Goal: Task Accomplishment & Management: Use online tool/utility

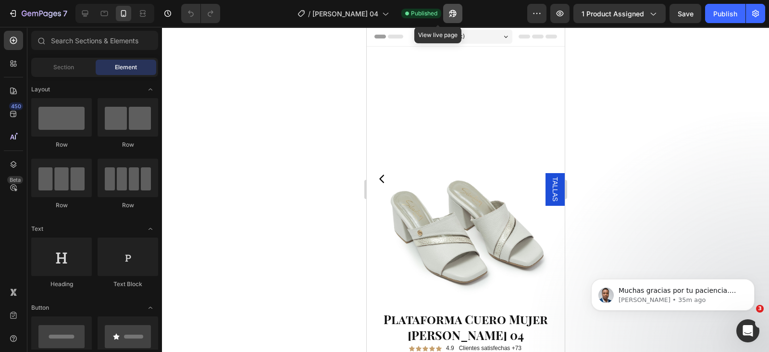
click at [449, 16] on icon "button" at bounding box center [450, 15] width 2 height 2
click at [448, 17] on icon "button" at bounding box center [453, 14] width 10 height 10
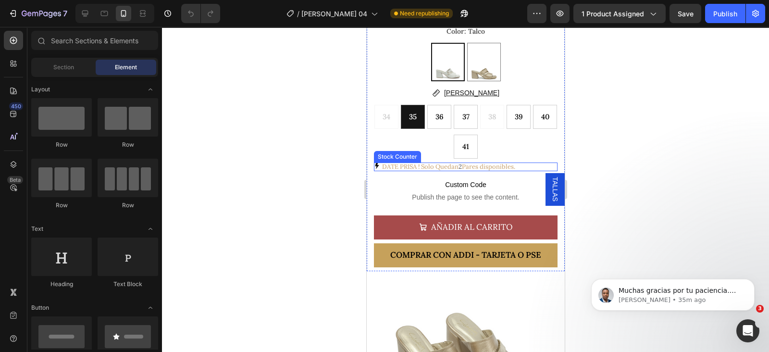
scroll to position [360, 0]
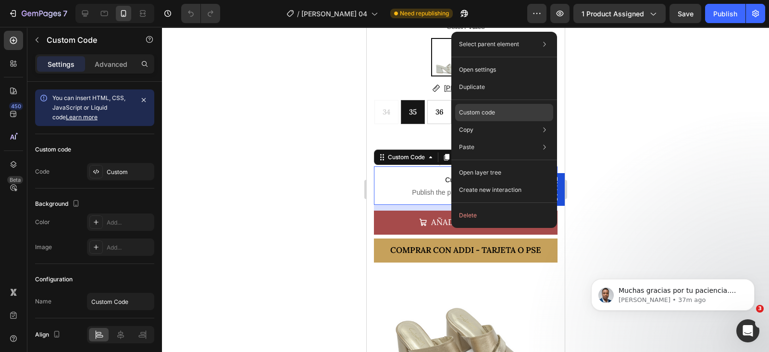
click at [479, 113] on p "Custom code" at bounding box center [477, 112] width 36 height 9
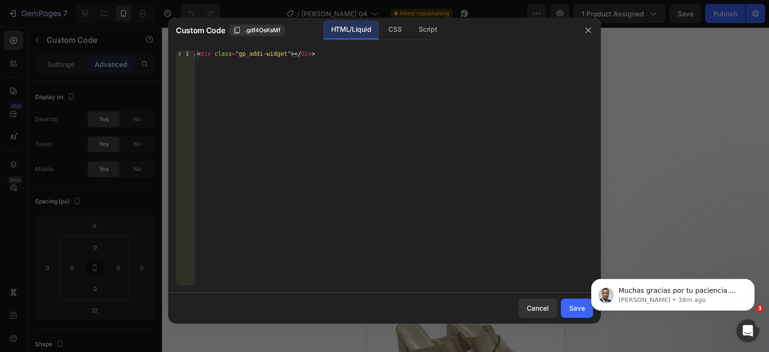
type textarea "<div class="gp_addi-widget"></div>"
drag, startPoint x: 279, startPoint y: 53, endPoint x: 249, endPoint y: 51, distance: 29.8
click at [235, 53] on div "< div class = "gp_addi-widget" > </ div >" at bounding box center [394, 174] width 398 height 248
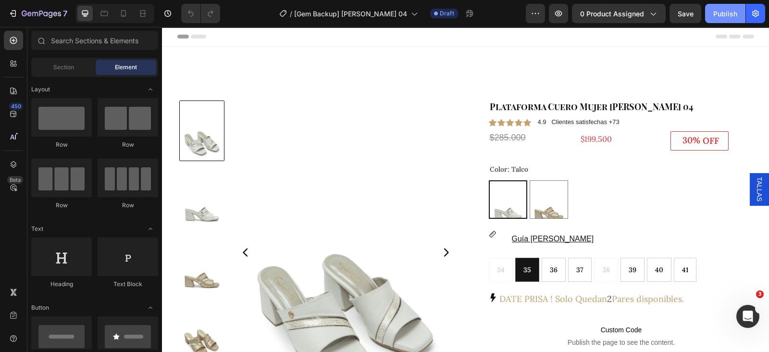
click at [728, 13] on div "Publish" at bounding box center [725, 14] width 24 height 10
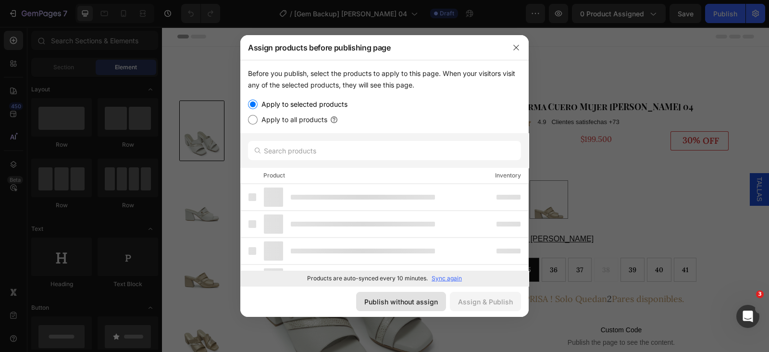
click at [407, 298] on div "Publish without assign" at bounding box center [401, 301] width 74 height 10
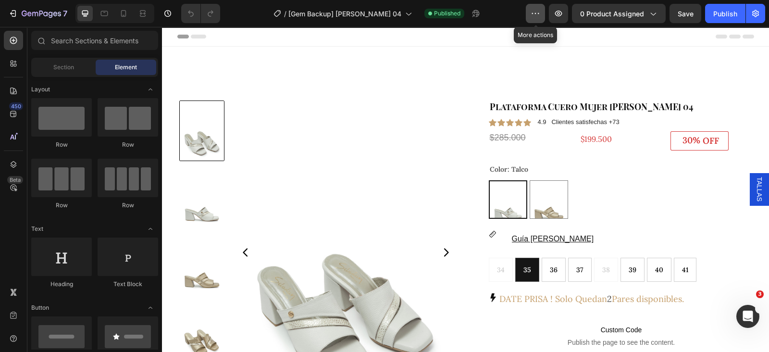
click at [536, 18] on icon "button" at bounding box center [535, 14] width 10 height 10
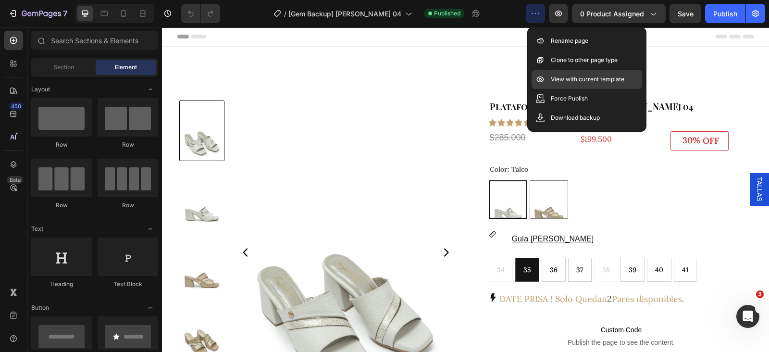
click at [550, 89] on div "View with current template" at bounding box center [586, 98] width 111 height 19
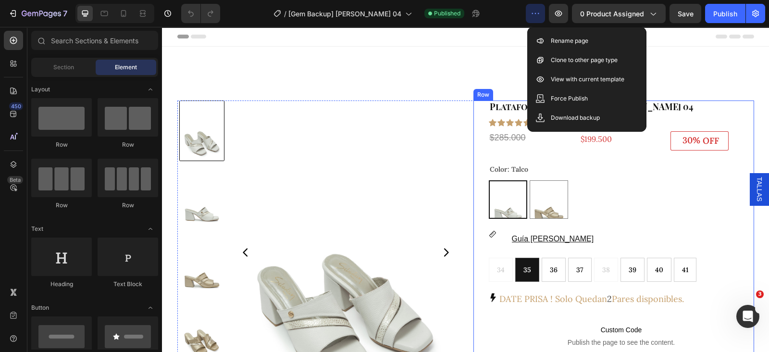
scroll to position [120, 0]
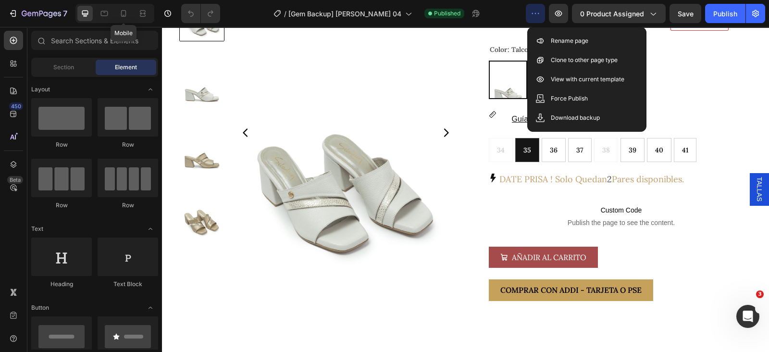
drag, startPoint x: 124, startPoint y: 13, endPoint x: 147, endPoint y: 21, distance: 24.5
click at [124, 13] on icon at bounding box center [124, 14] width 10 height 10
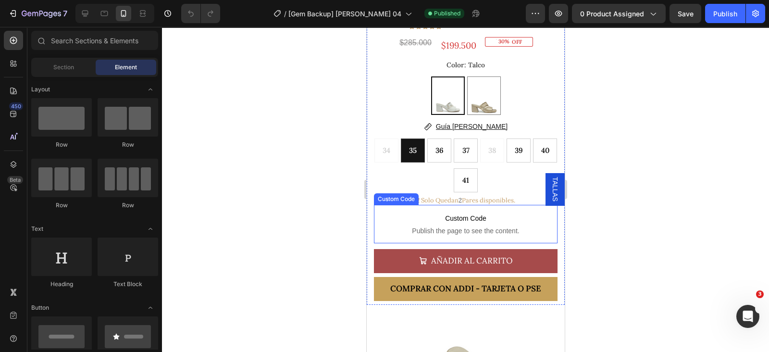
scroll to position [360, 0]
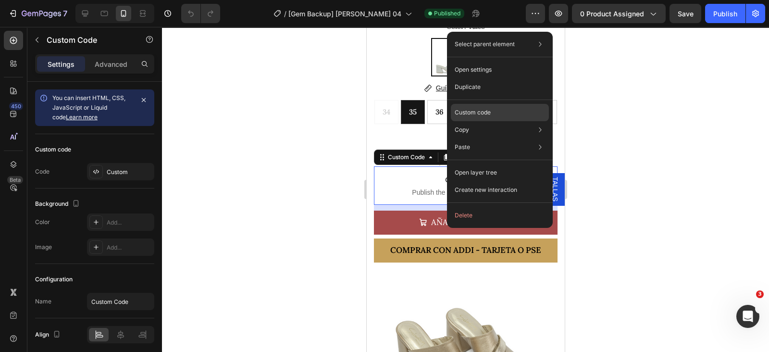
click at [486, 109] on p "Custom code" at bounding box center [473, 112] width 36 height 9
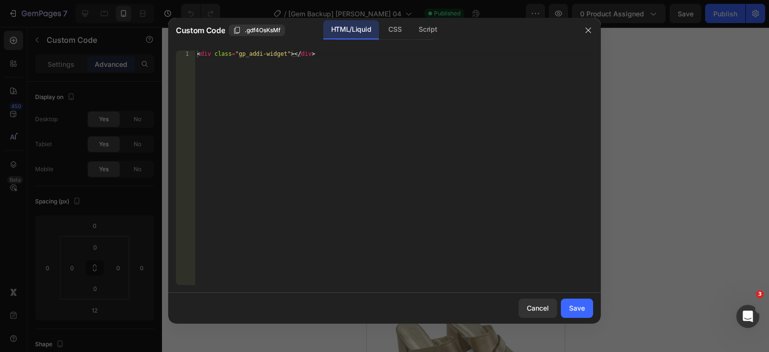
click at [260, 28] on span ".gdf4OsKsMf" at bounding box center [263, 30] width 36 height 9
click at [538, 309] on div "Cancel" at bounding box center [538, 308] width 22 height 10
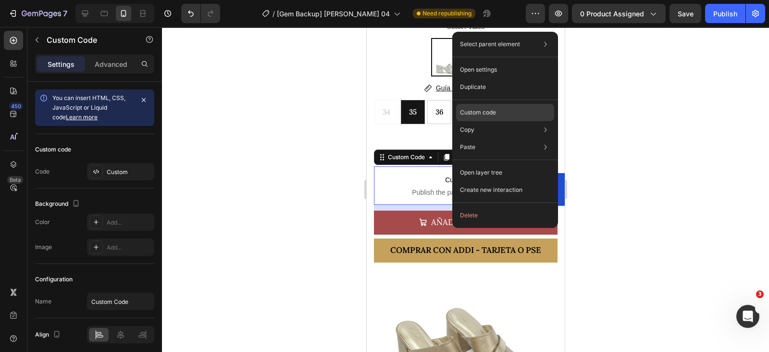
click at [495, 111] on p "Custom code" at bounding box center [478, 112] width 36 height 9
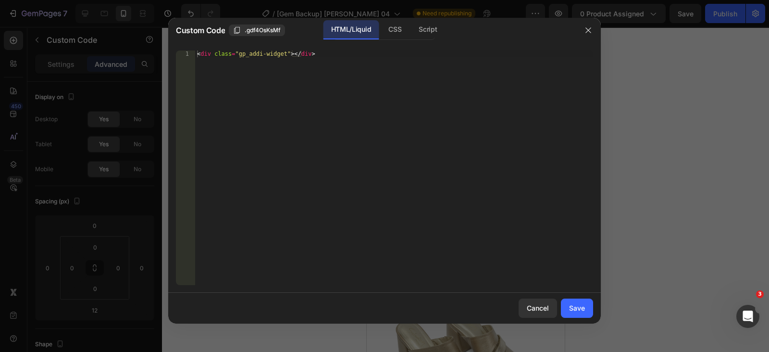
type textarea "<div class="gp_addi-widget"></div>"
click at [375, 73] on div "< div class = "gp_addi-widget" > </ div >" at bounding box center [394, 174] width 398 height 248
paste textarea
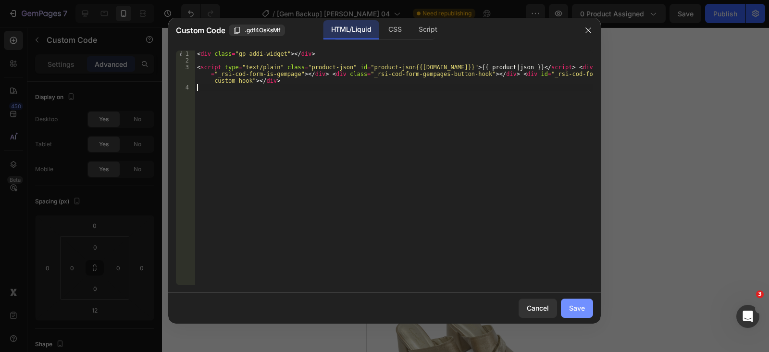
click at [567, 309] on button "Save" at bounding box center [577, 307] width 32 height 19
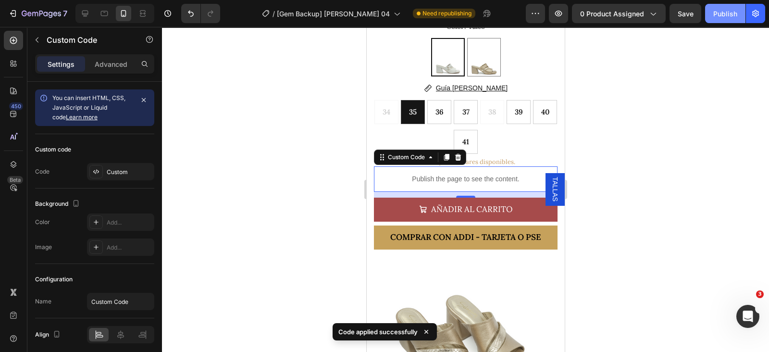
click at [729, 12] on div "Publish" at bounding box center [725, 14] width 24 height 10
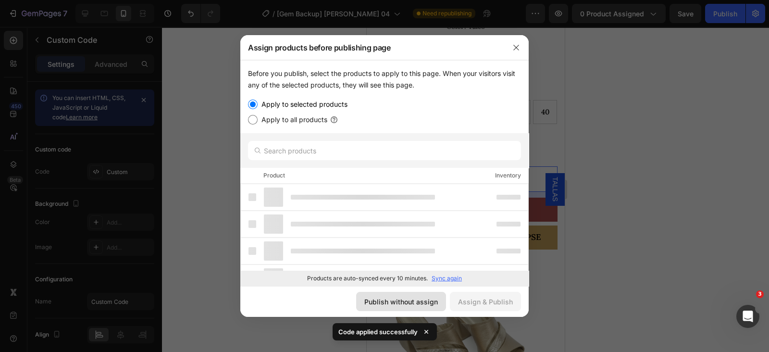
click at [398, 304] on div "Publish without assign" at bounding box center [401, 301] width 74 height 10
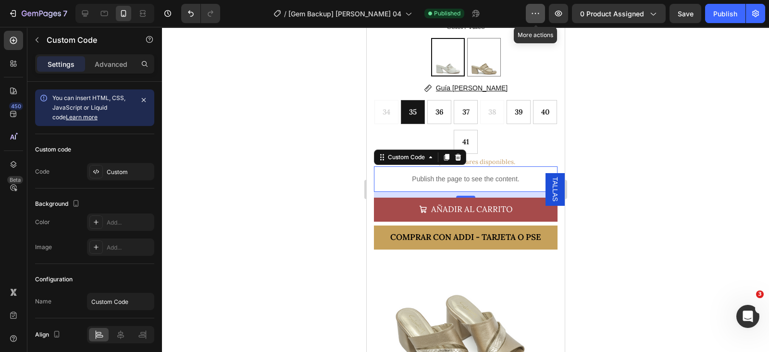
click at [538, 11] on icon "button" at bounding box center [535, 14] width 10 height 10
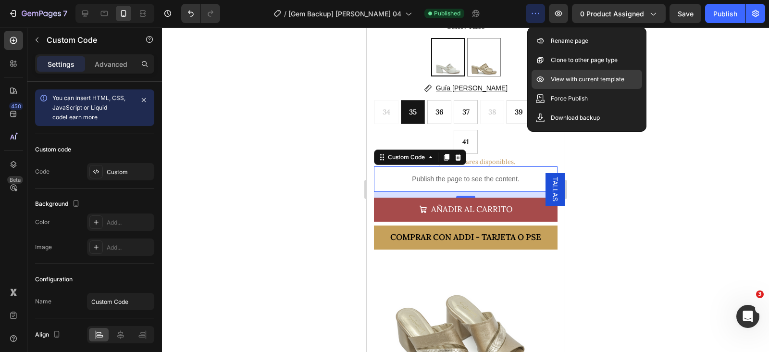
click at [556, 77] on p "View with current template" at bounding box center [588, 79] width 74 height 10
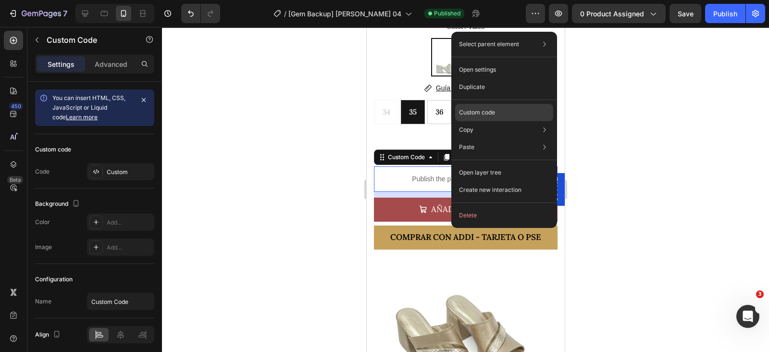
click at [476, 111] on p "Custom code" at bounding box center [477, 112] width 36 height 9
